Goal: Task Accomplishment & Management: Manage account settings

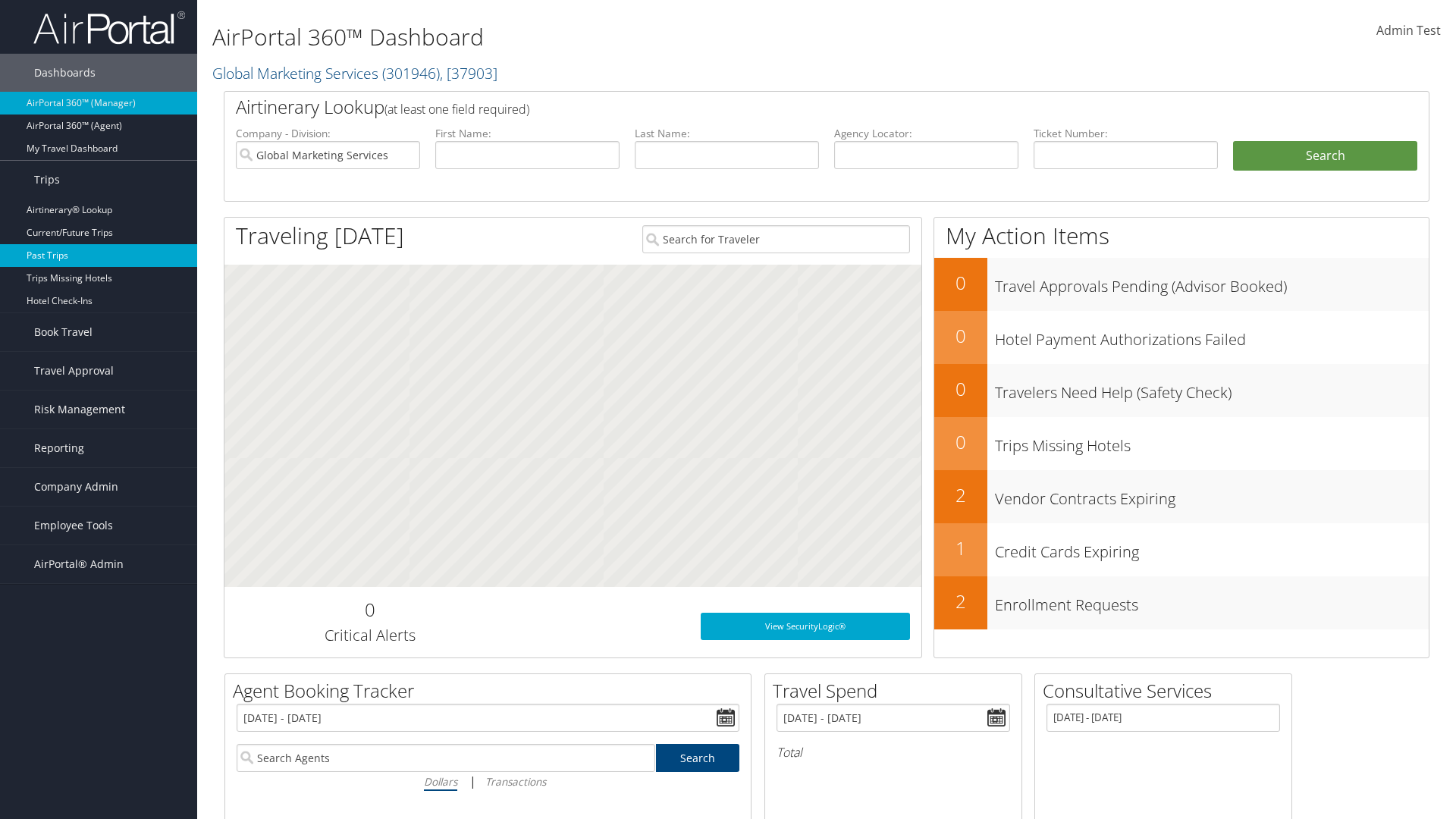
click at [98, 255] on link "Past Trips" at bounding box center [98, 255] width 197 height 23
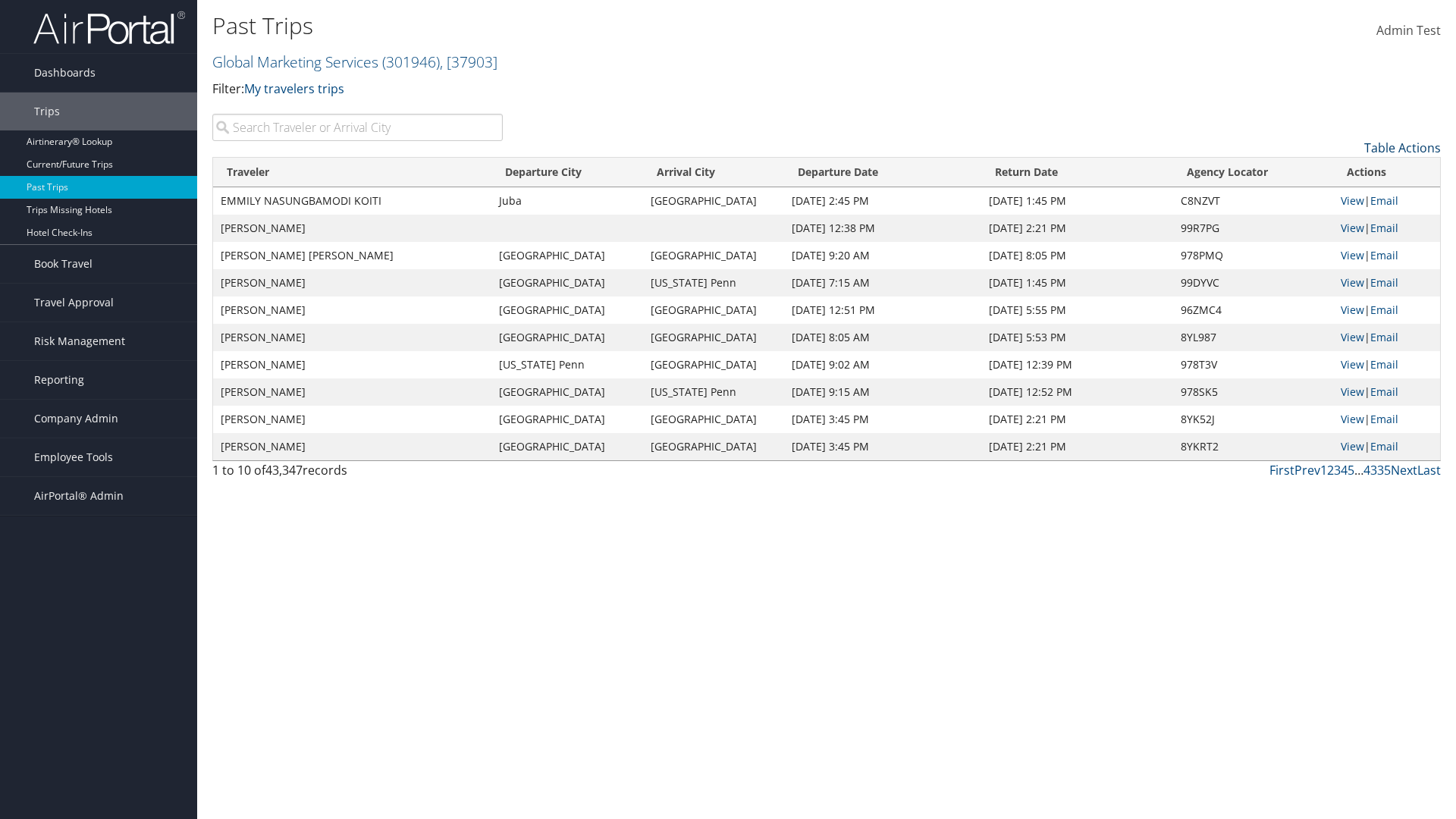
click at [1403, 148] on link "Table Actions" at bounding box center [1403, 148] width 77 height 17
click at [1340, 197] on link "Column Visibility" at bounding box center [1340, 197] width 199 height 26
click at [1340, 173] on link "Traveler" at bounding box center [1340, 173] width 199 height 26
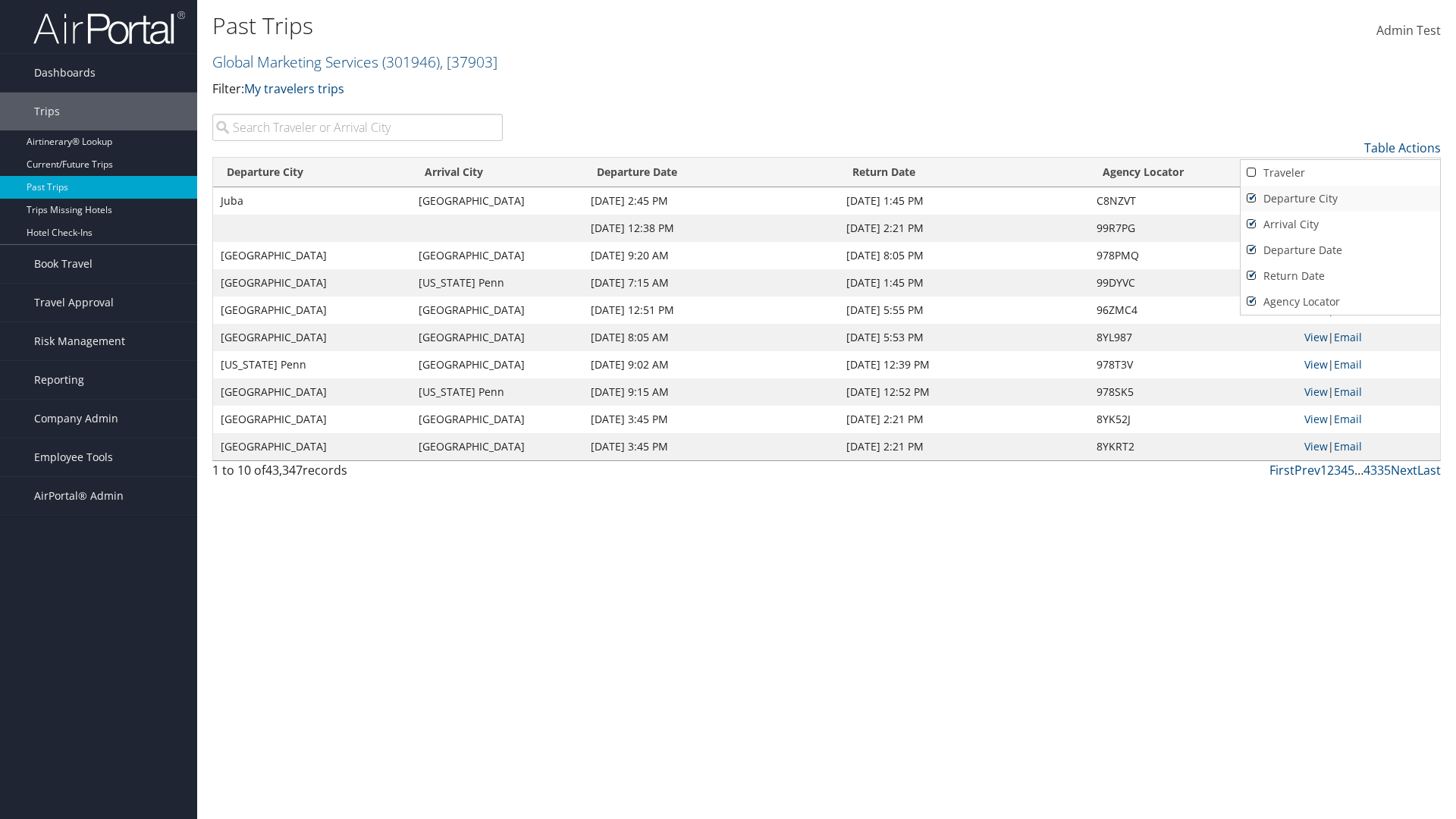
click at [1340, 198] on link "Departure City" at bounding box center [1340, 198] width 199 height 26
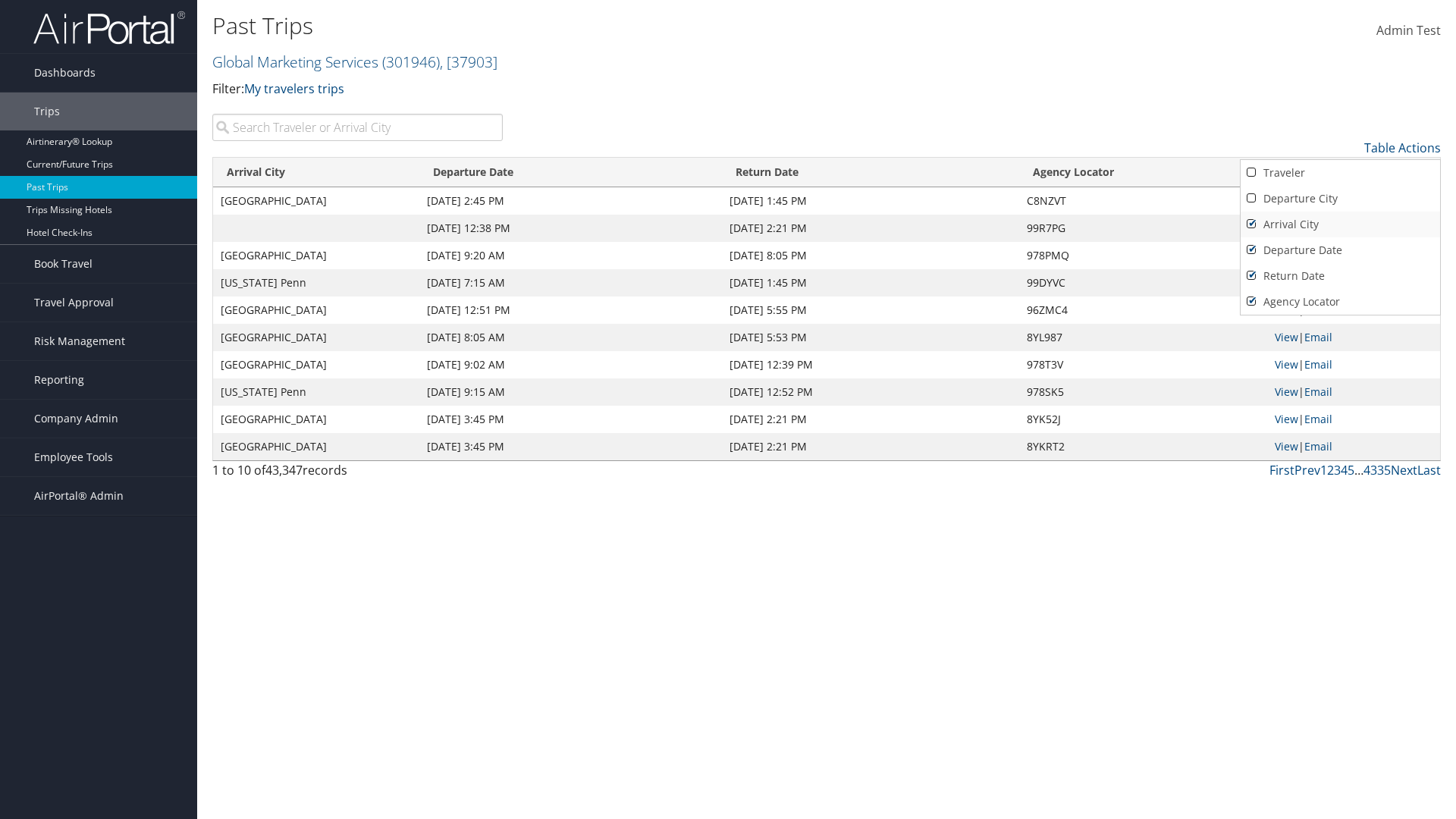
click at [1340, 224] on link "Arrival City" at bounding box center [1340, 224] width 199 height 26
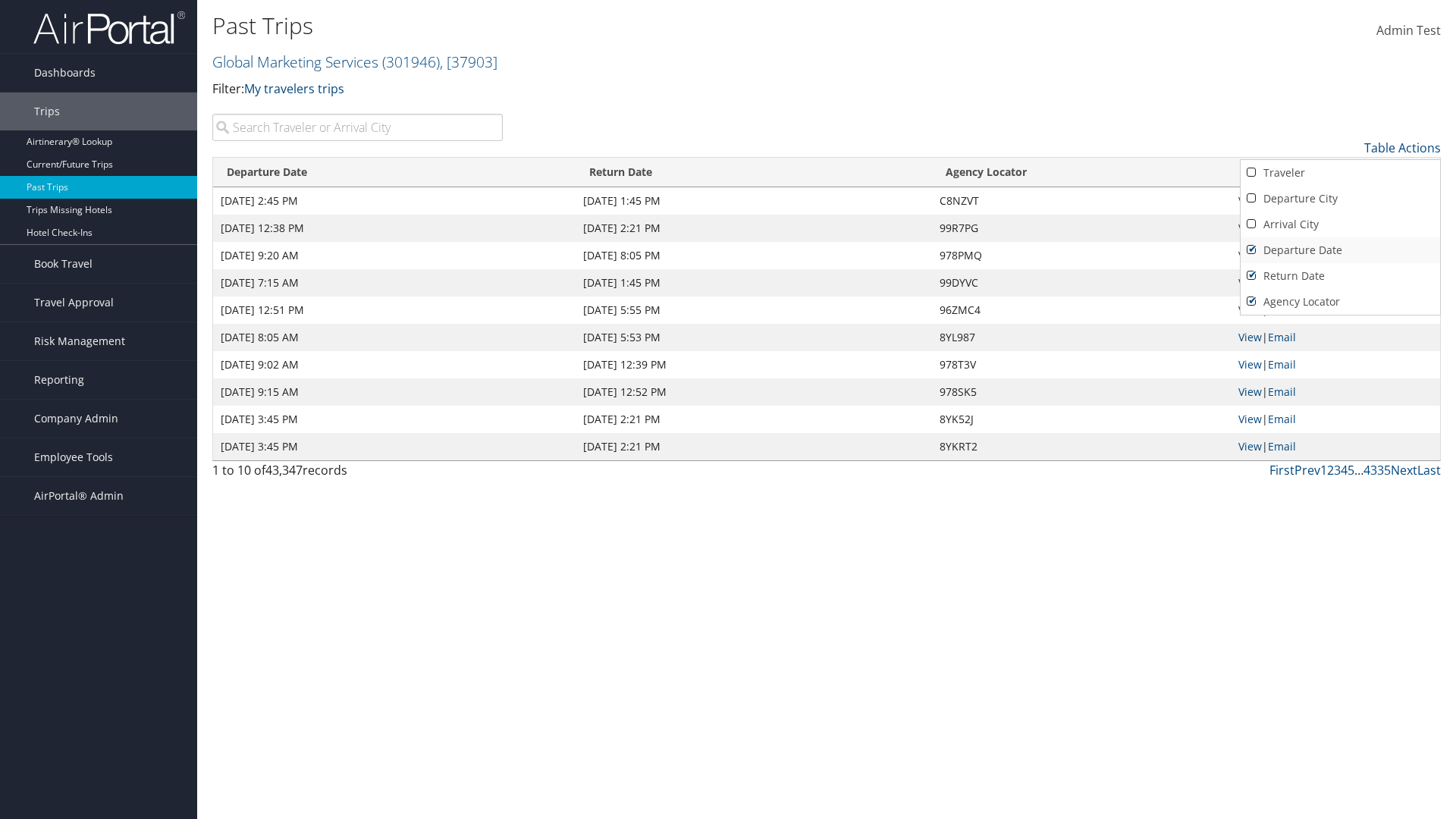
click at [1340, 250] on link "Departure Date" at bounding box center [1340, 250] width 199 height 26
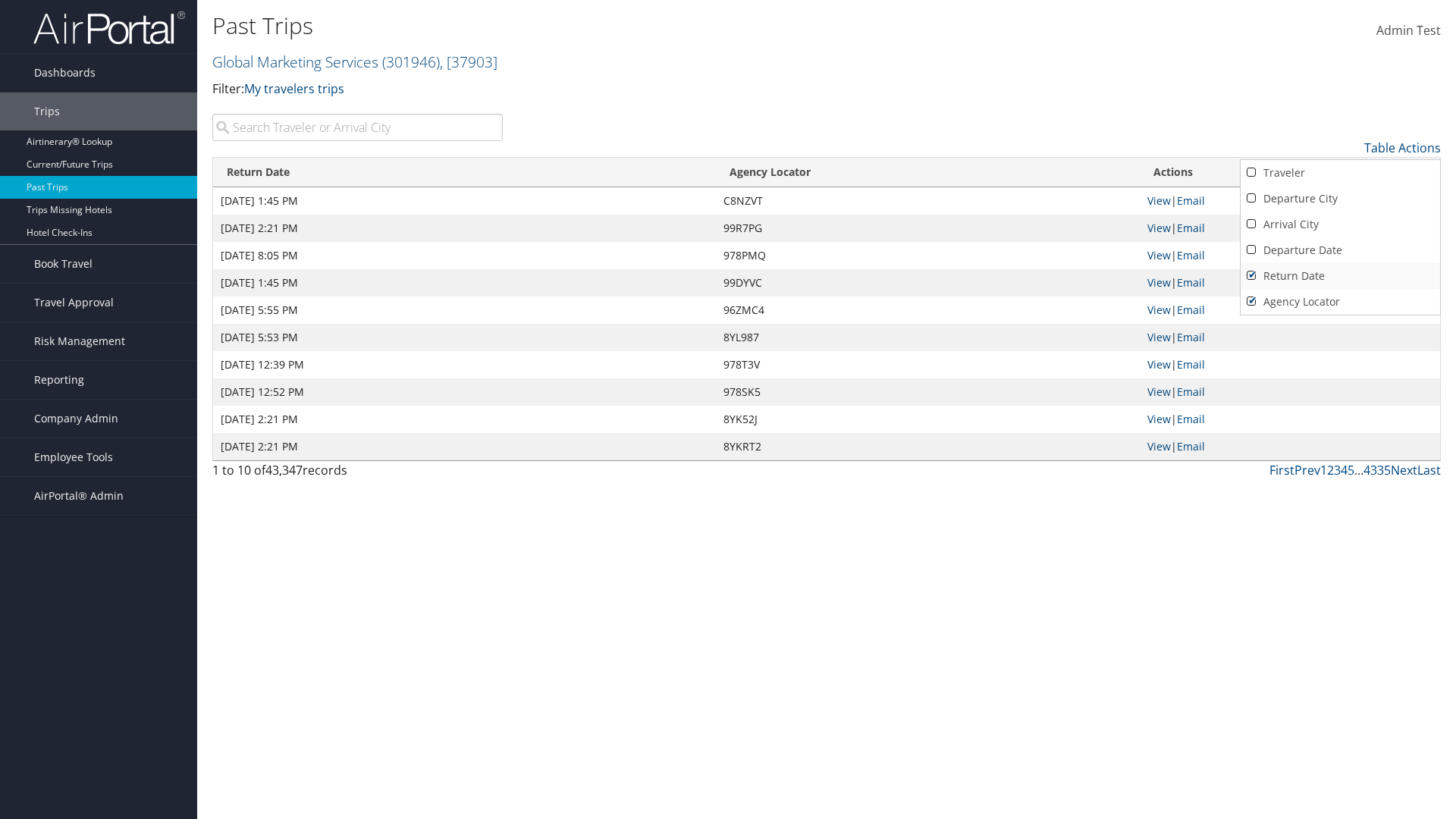
click at [1340, 276] on link "Return Date" at bounding box center [1340, 275] width 199 height 26
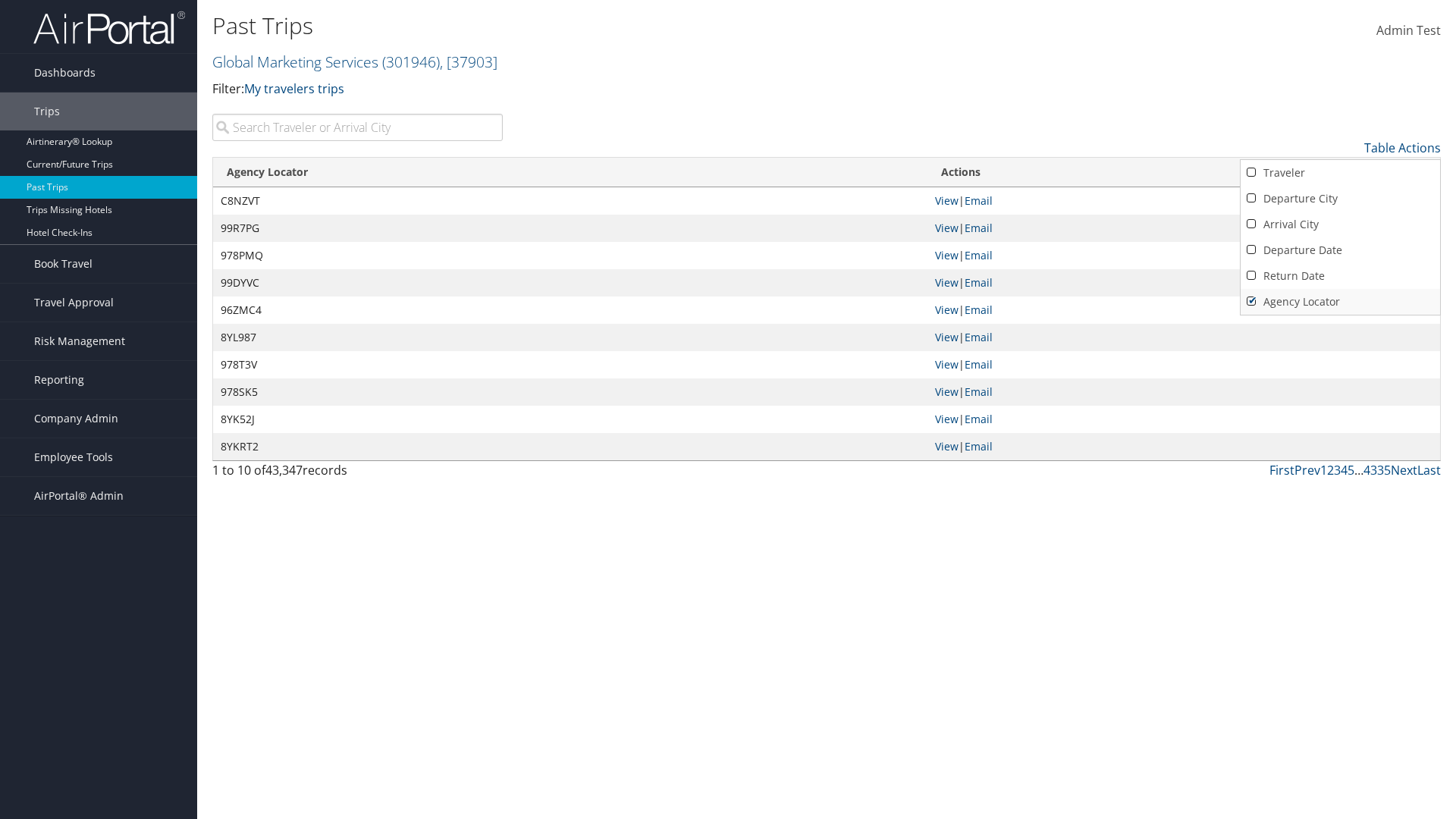
click at [1340, 302] on link "Agency Locator" at bounding box center [1340, 301] width 199 height 26
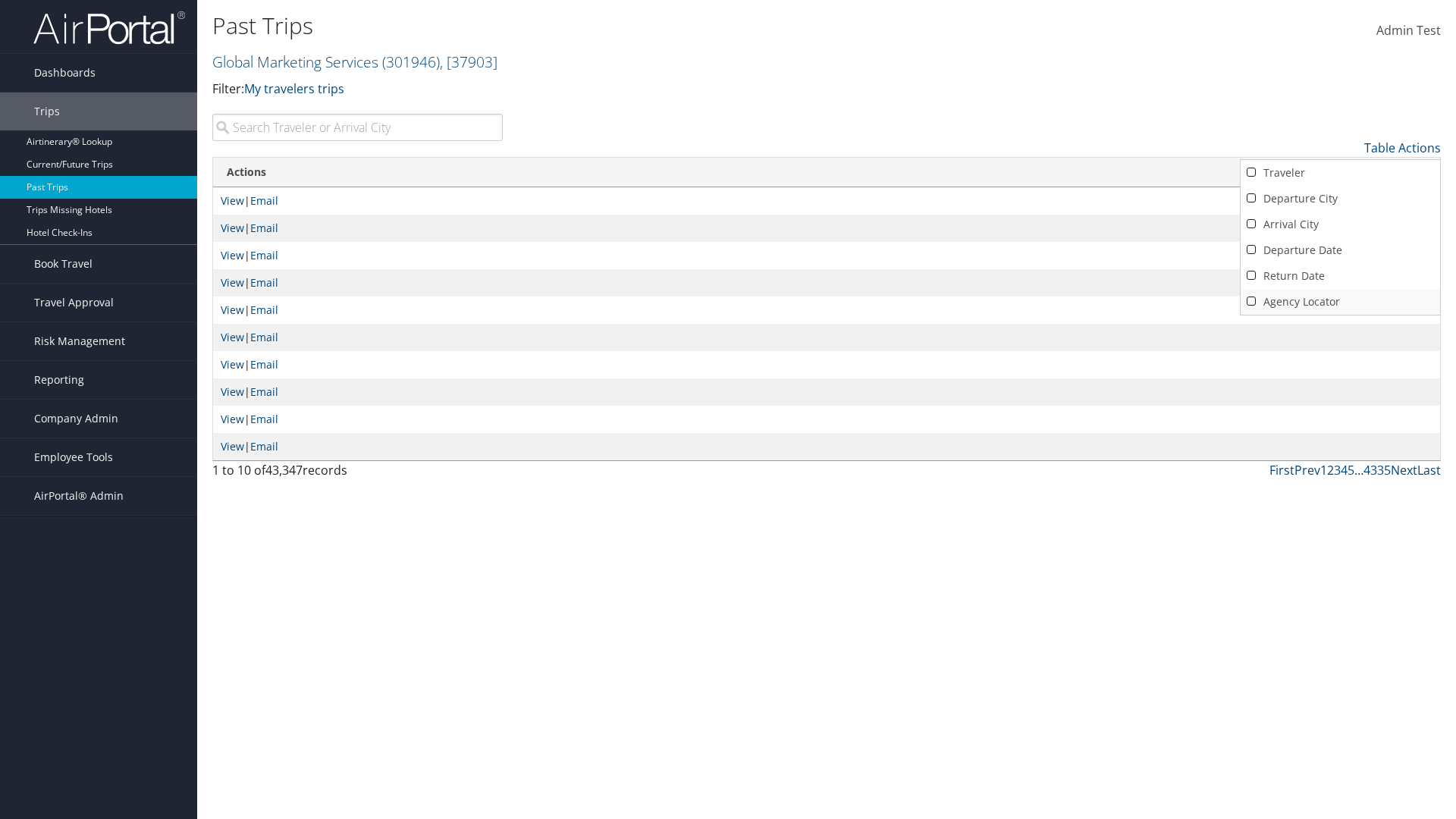
click at [1340, 302] on link "Agency Locator" at bounding box center [1340, 301] width 199 height 26
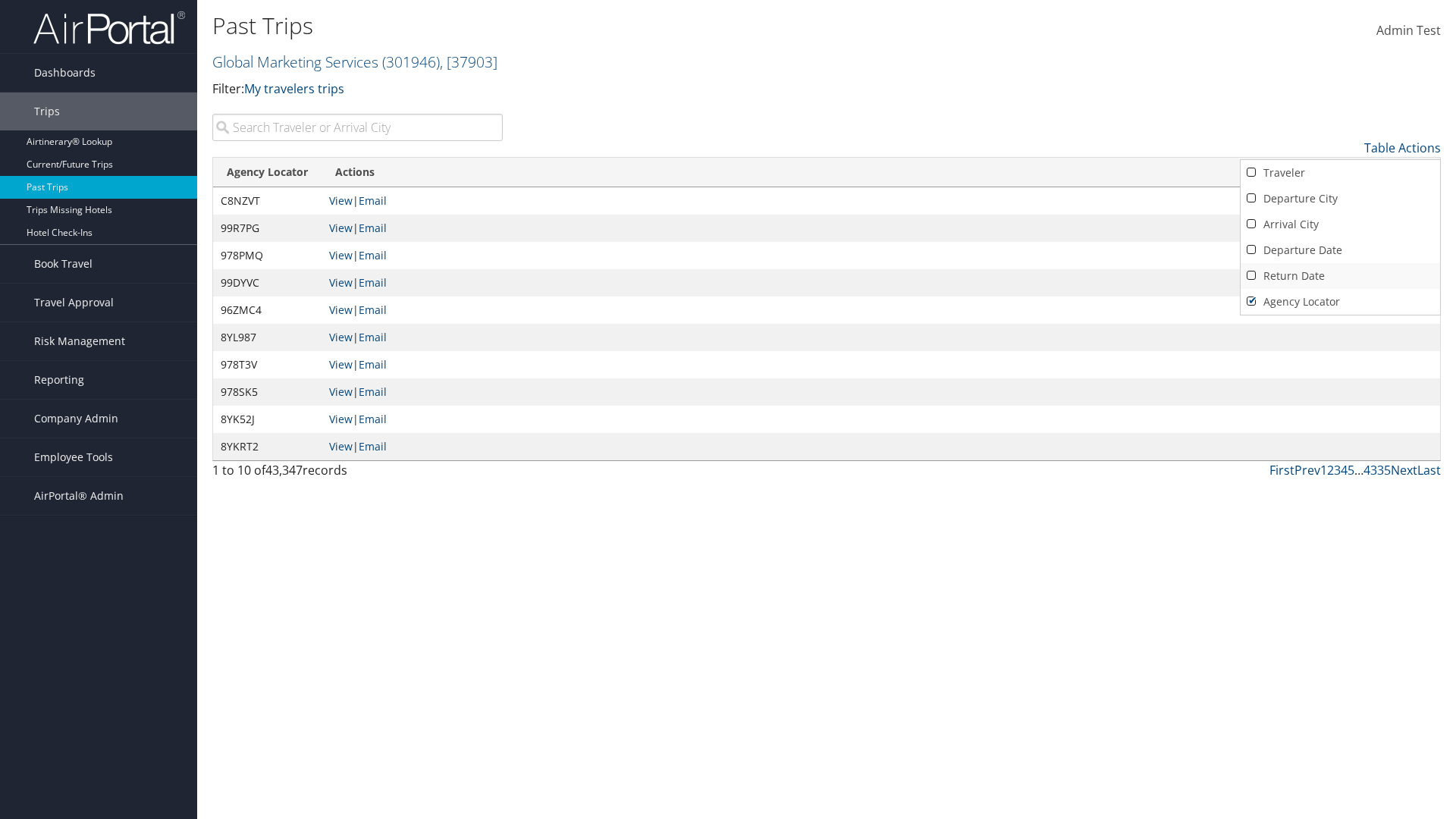
click at [1340, 276] on link "Return Date" at bounding box center [1340, 275] width 199 height 26
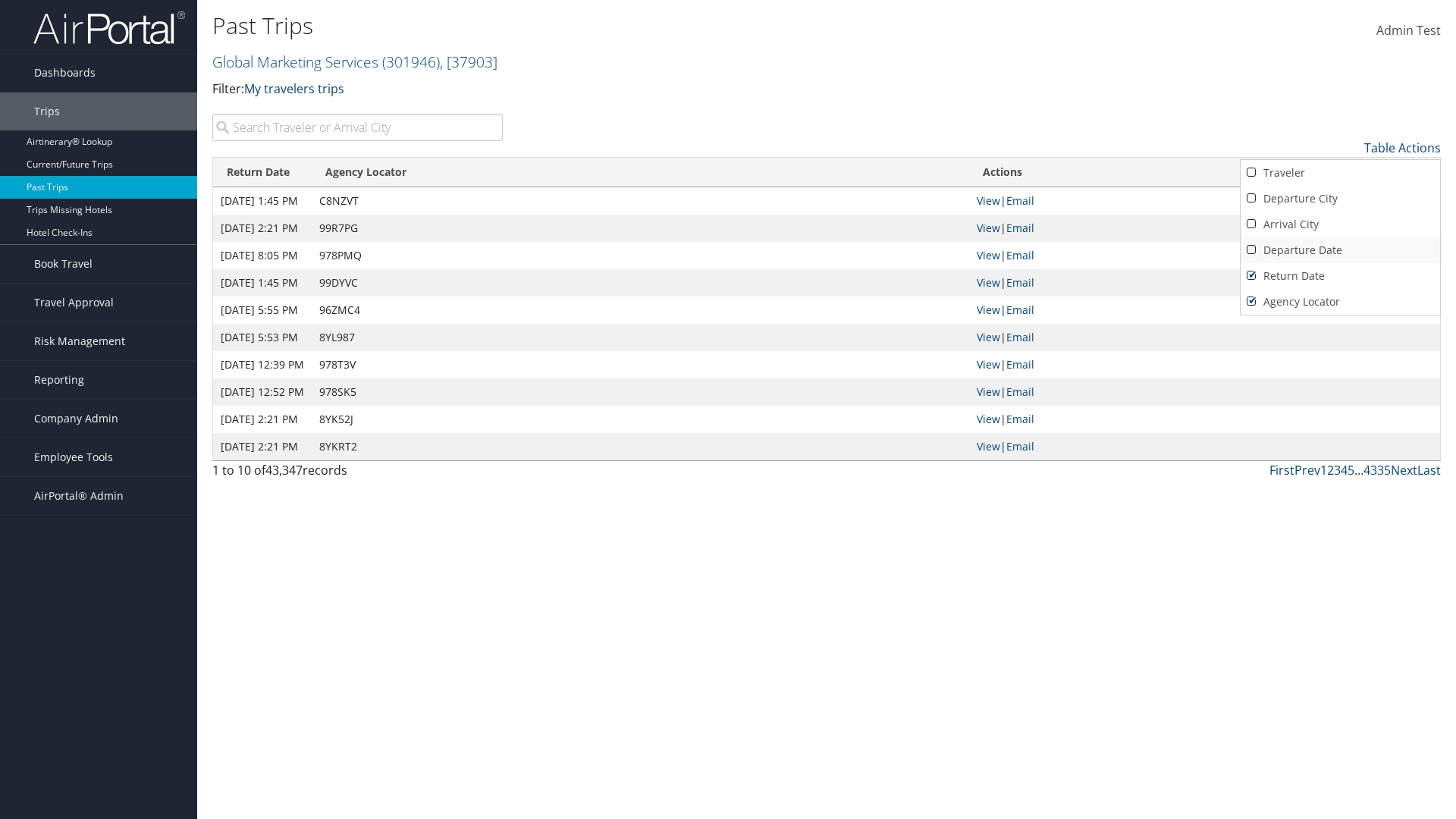
click at [1340, 250] on link "Departure Date" at bounding box center [1340, 250] width 199 height 26
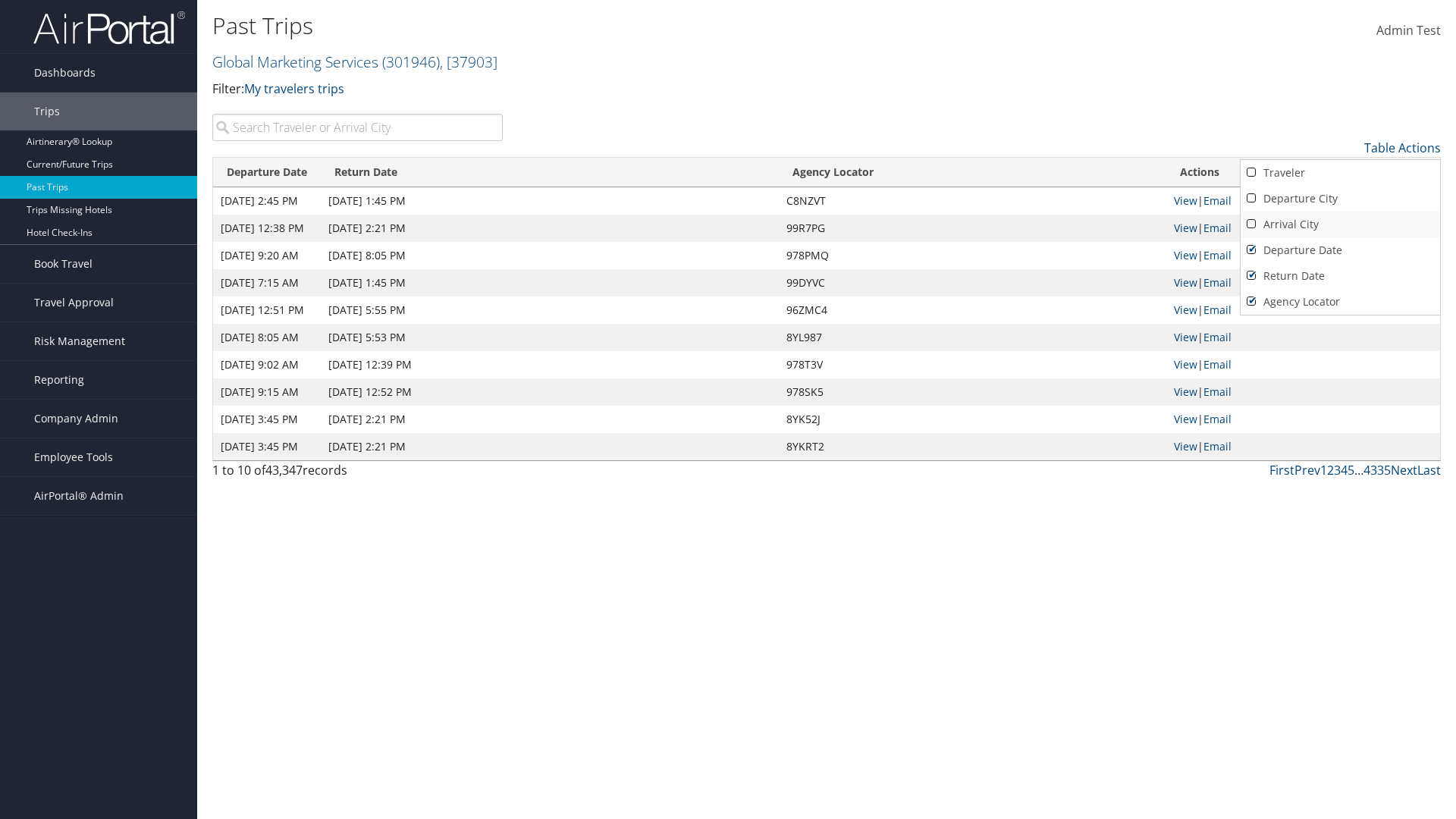
click at [1340, 224] on link "Arrival City" at bounding box center [1340, 224] width 199 height 26
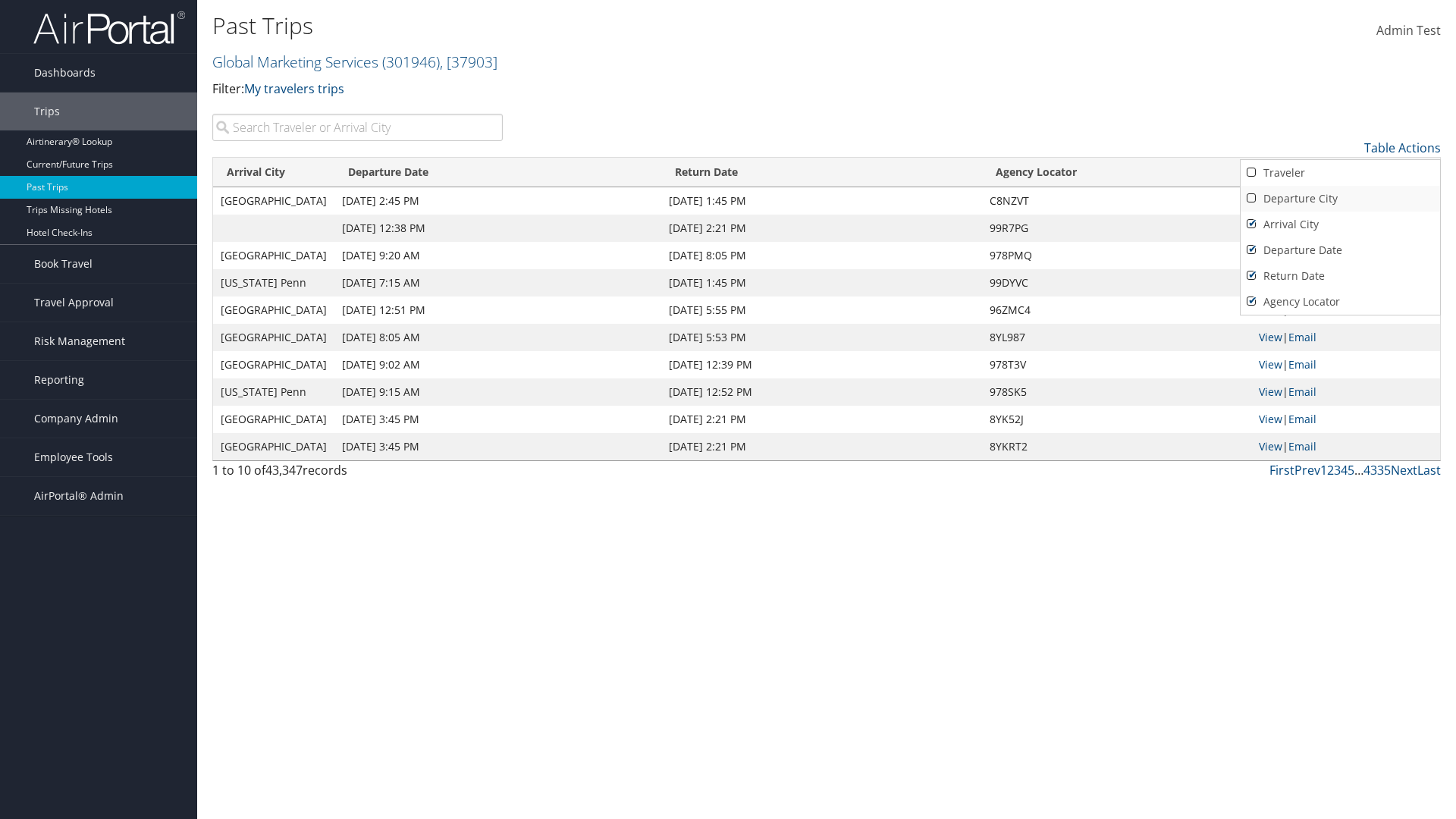
click at [1340, 198] on link "Departure City" at bounding box center [1340, 198] width 199 height 26
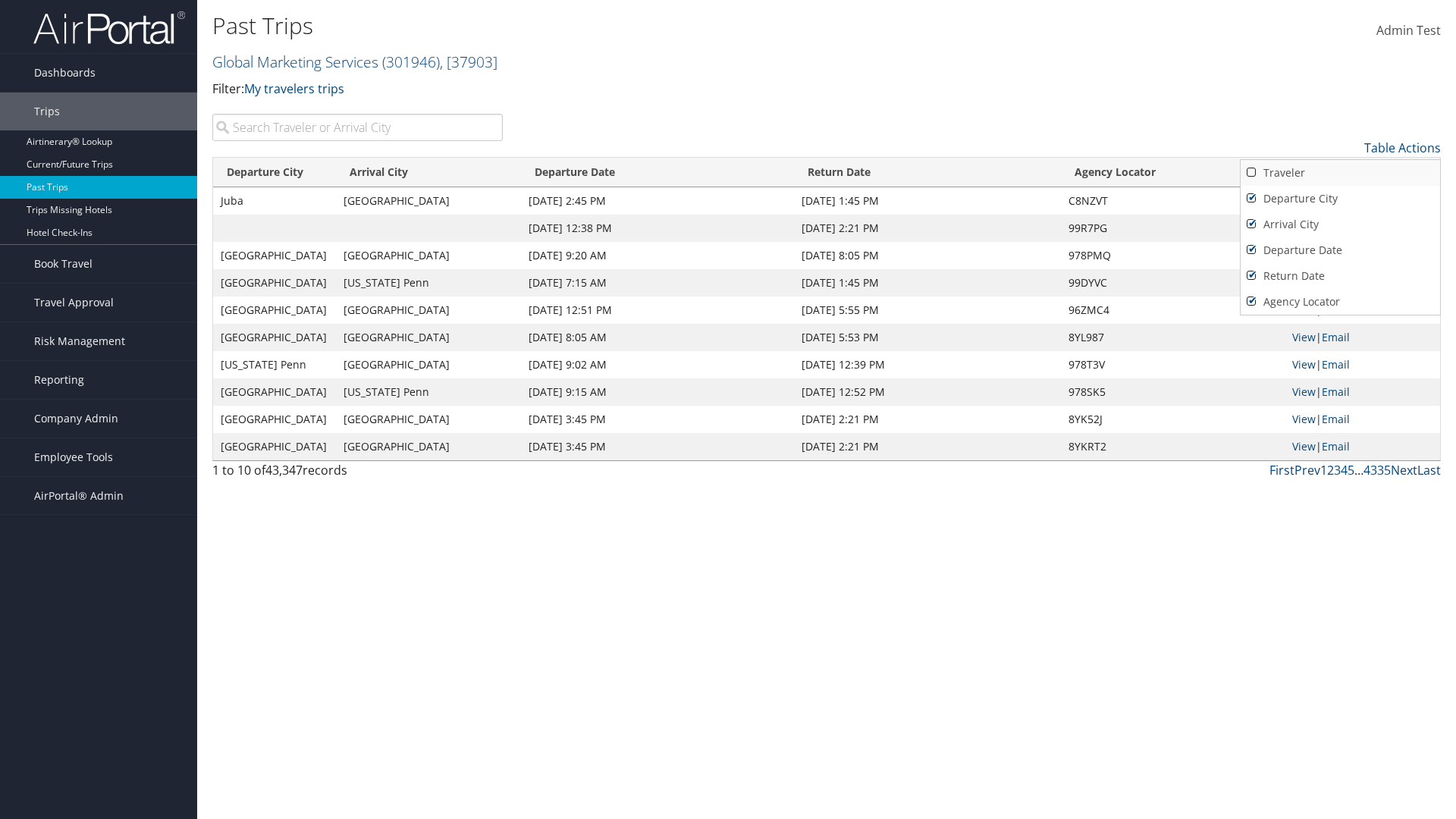
click at [1340, 173] on link "Traveler" at bounding box center [1340, 173] width 199 height 26
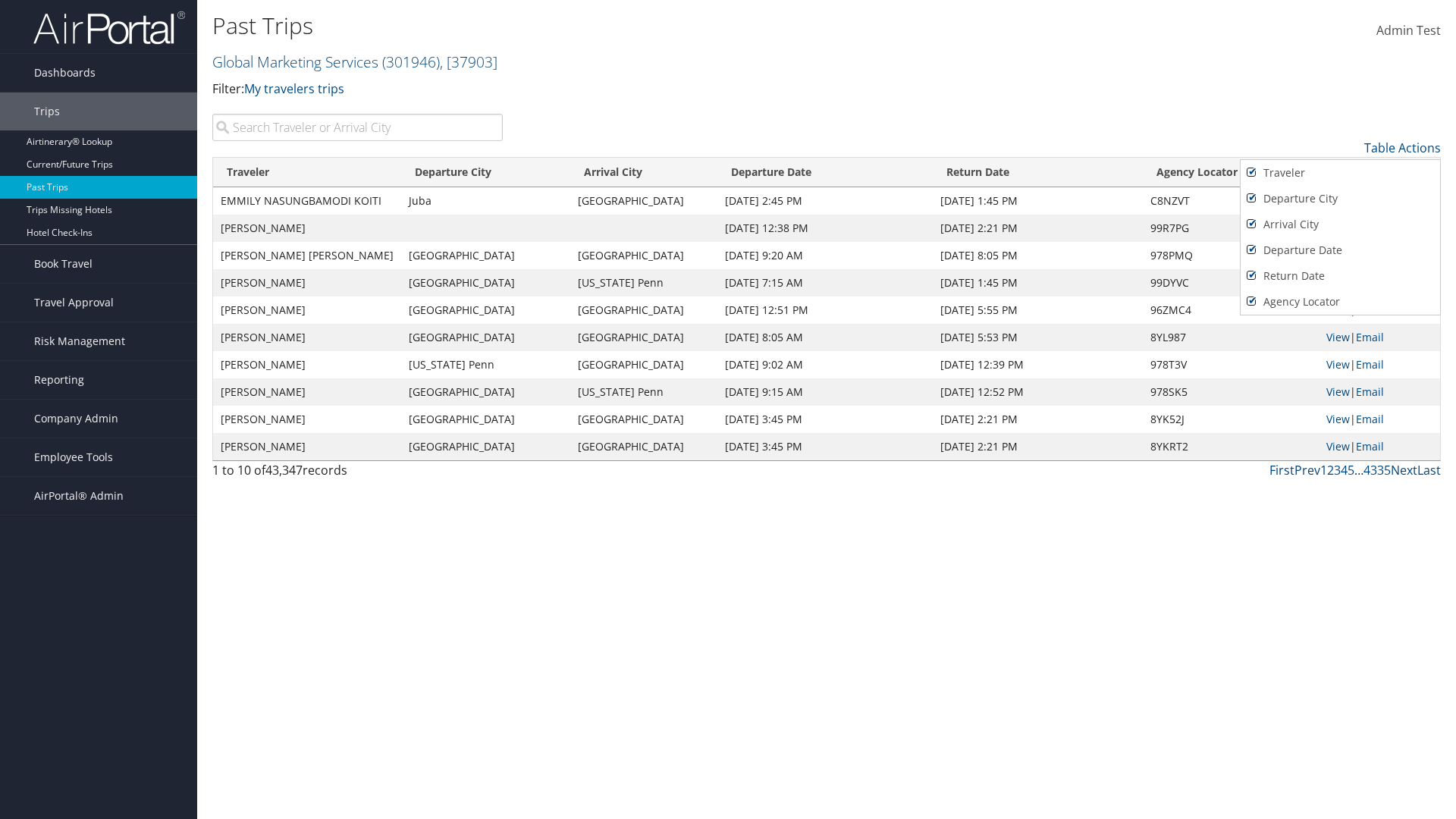
click at [728, 410] on div at bounding box center [728, 410] width 1456 height 819
click at [1403, 148] on link "Table Actions" at bounding box center [1403, 148] width 77 height 17
click at [1340, 223] on link "Page Length" at bounding box center [1340, 223] width 199 height 26
click at [1340, 198] on link "25" at bounding box center [1340, 198] width 199 height 26
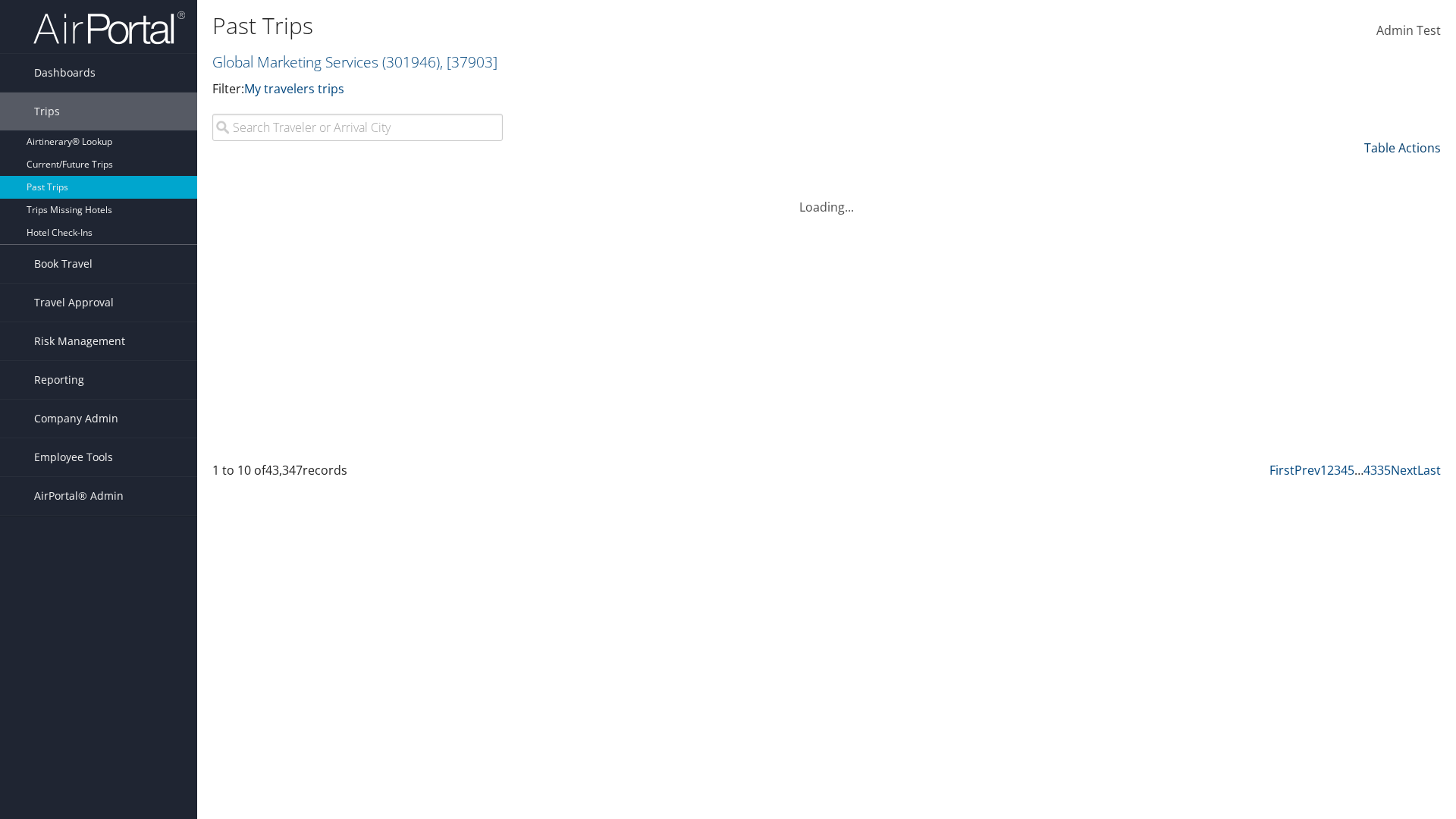
click at [1403, 148] on link "Table Actions" at bounding box center [1403, 148] width 77 height 17
click at [1340, 223] on link "Page Length" at bounding box center [1340, 223] width 199 height 26
click at [1403, 148] on link "Table Actions" at bounding box center [1403, 148] width 77 height 17
click at [1340, 223] on link "Page Length" at bounding box center [1340, 223] width 199 height 26
click at [1340, 250] on link "100" at bounding box center [1340, 250] width 199 height 26
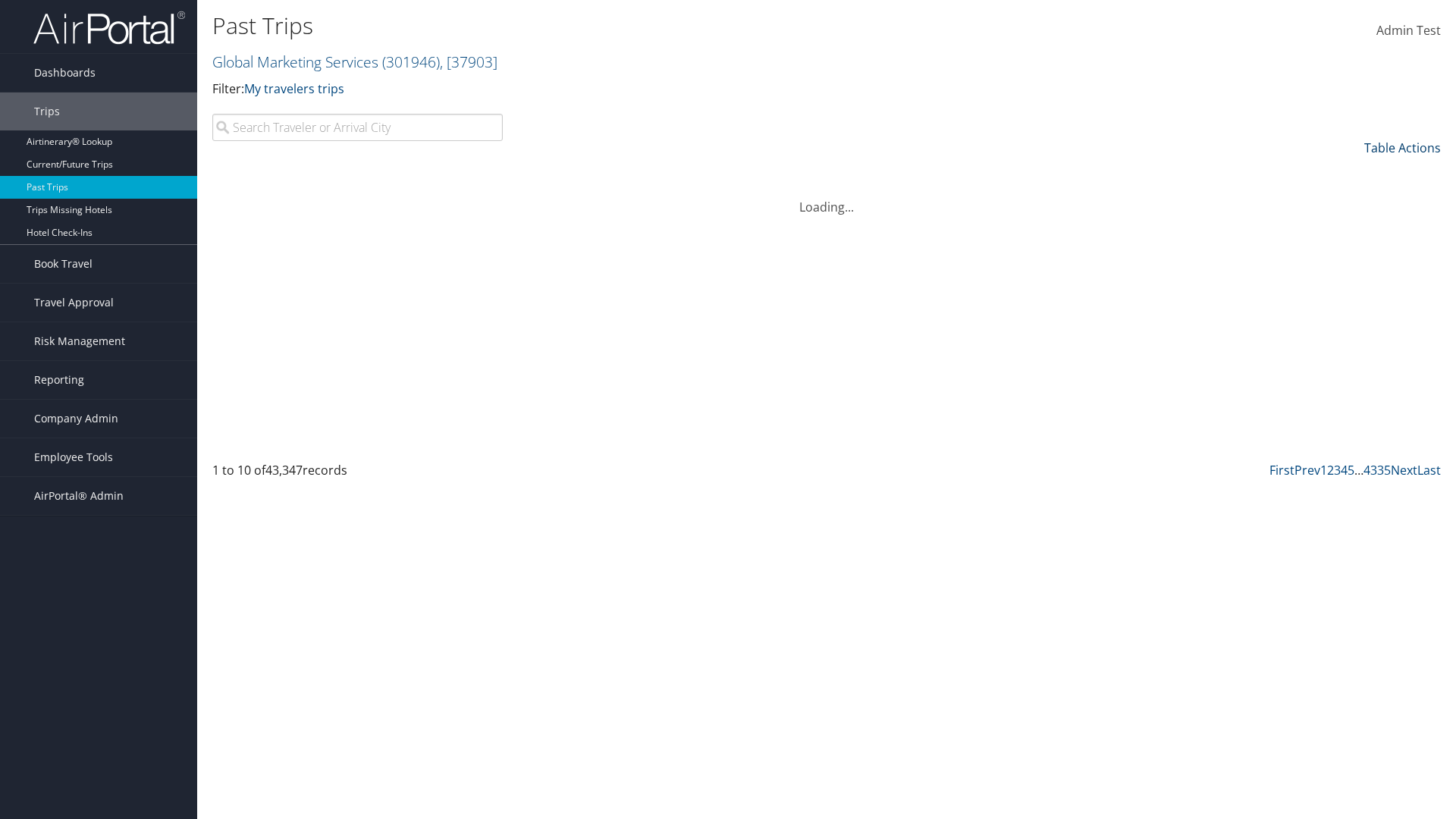
click at [1403, 148] on link "Table Actions" at bounding box center [1403, 148] width 77 height 17
click at [1340, 171] on link "Download Report" at bounding box center [1340, 171] width 199 height 26
